Goal: Task Accomplishment & Management: Manage account settings

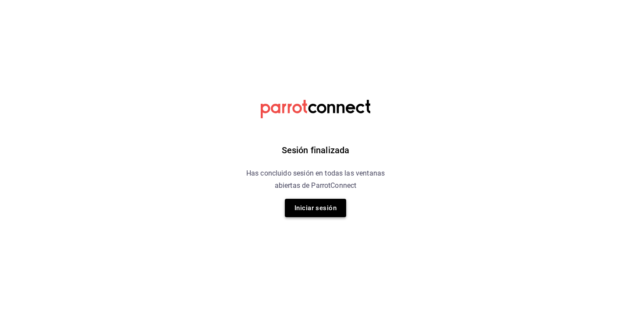
click at [325, 205] on button "Iniciar sesión" at bounding box center [315, 208] width 61 height 18
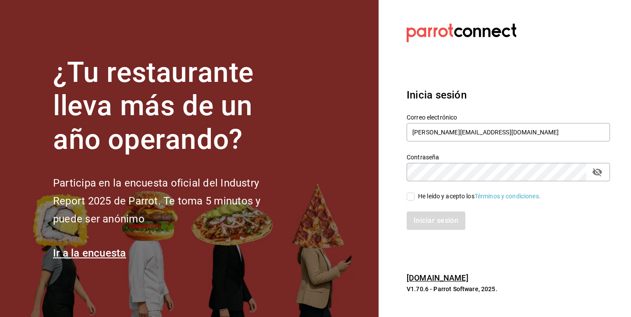
click at [412, 194] on input "He leído y acepto los Términos y condiciones." at bounding box center [411, 197] width 8 height 8
checkbox input "true"
click at [441, 214] on button "Iniciar sesión" at bounding box center [437, 221] width 60 height 18
